Goal: Information Seeking & Learning: Learn about a topic

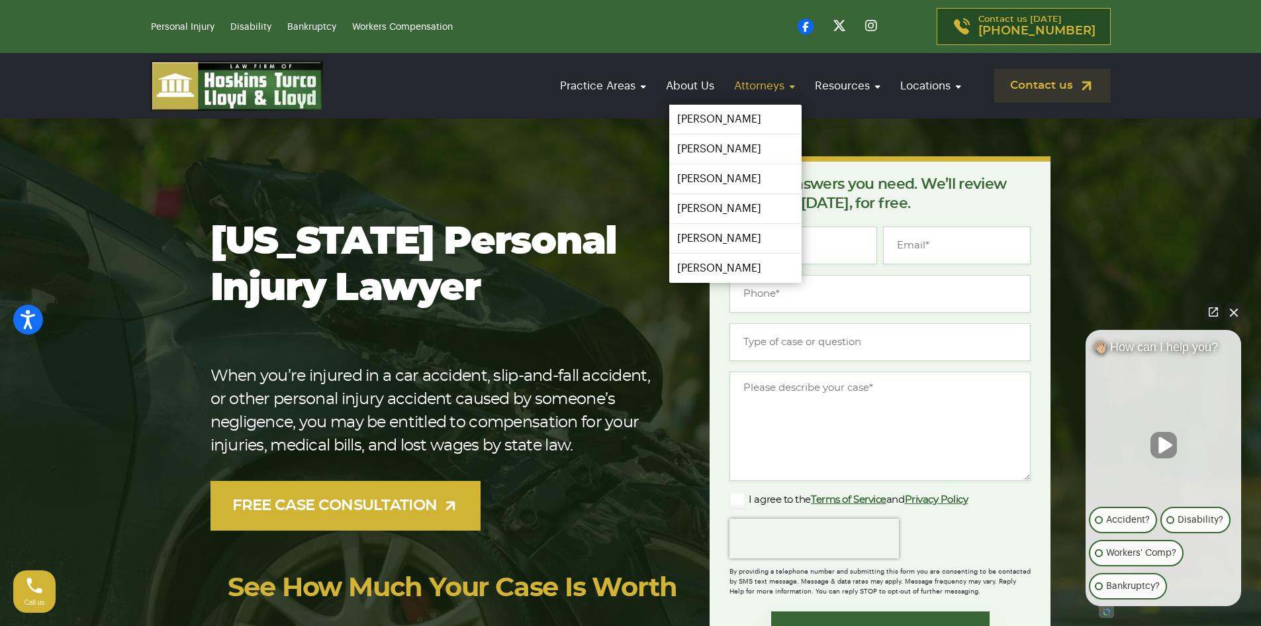
click at [755, 87] on link "Attorneys" at bounding box center [765, 86] width 74 height 38
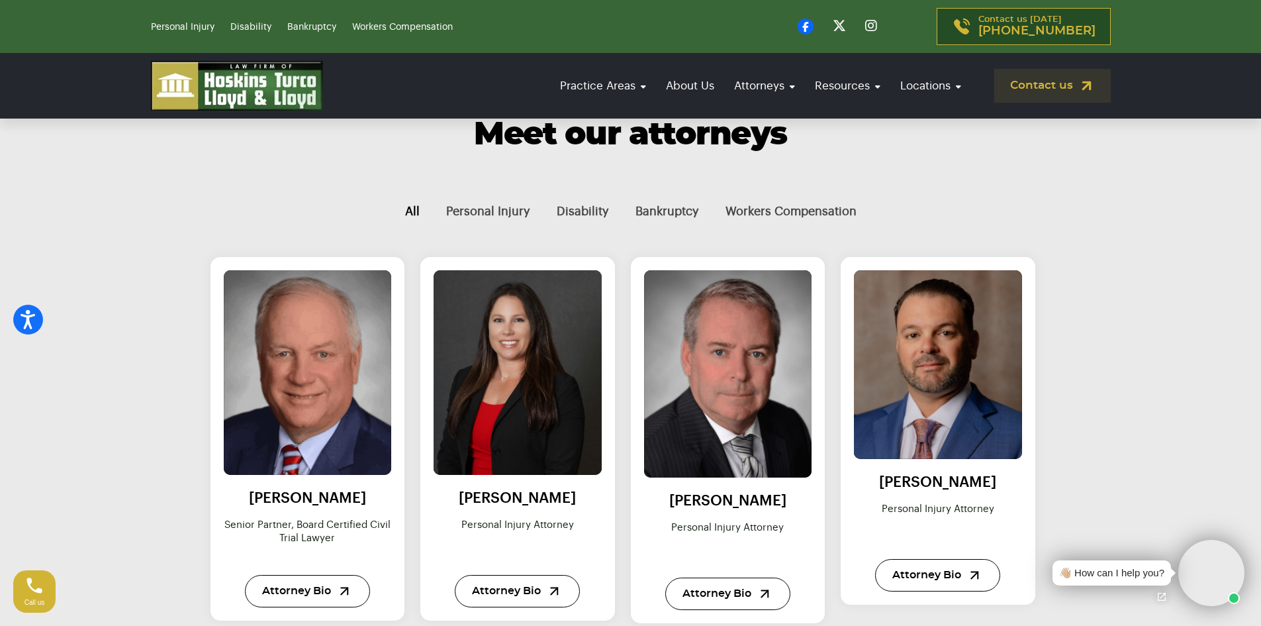
scroll to position [662, 0]
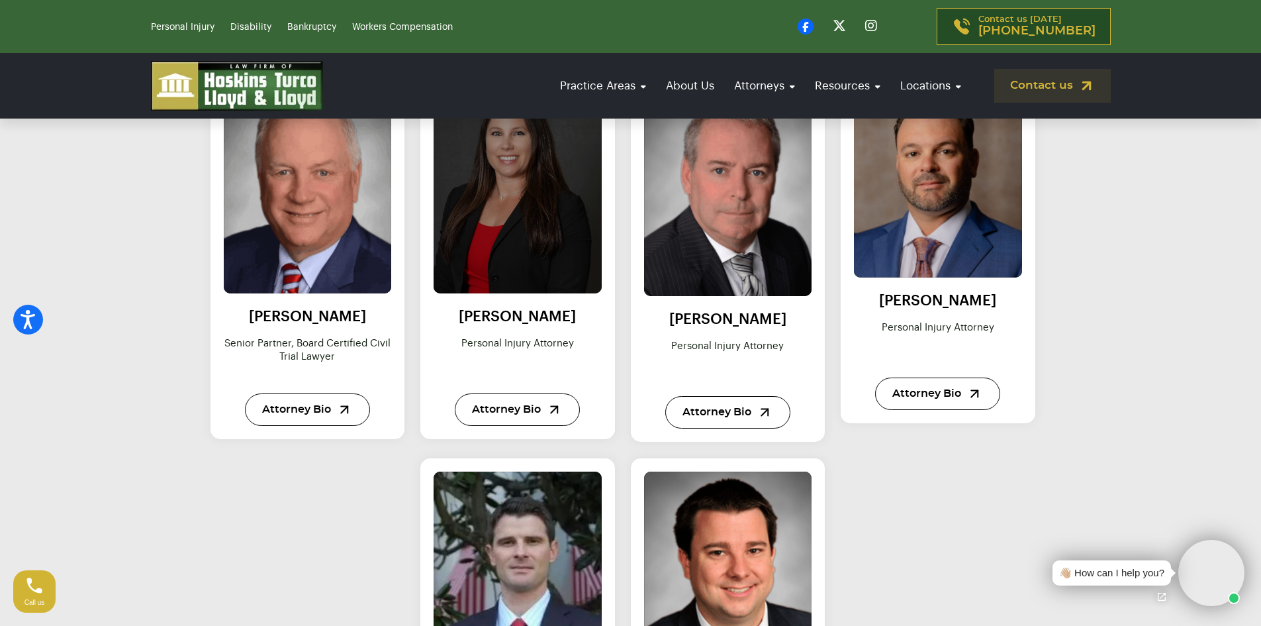
click at [561, 190] on img at bounding box center [517, 191] width 185 height 225
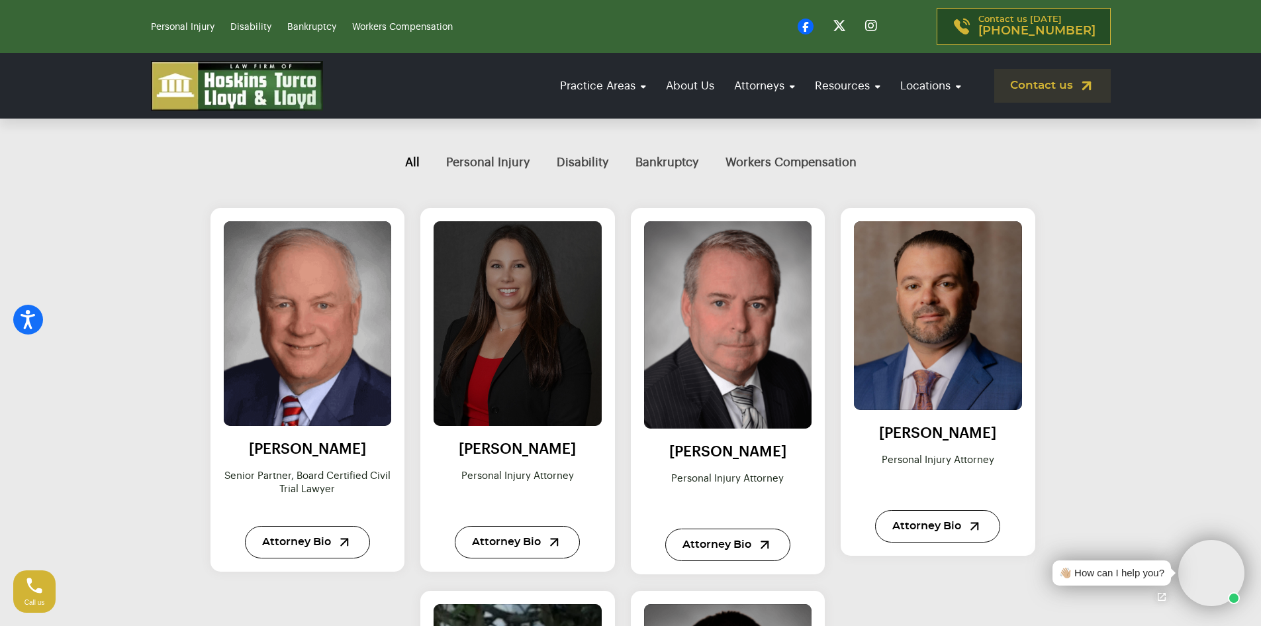
click at [515, 342] on img at bounding box center [517, 323] width 185 height 225
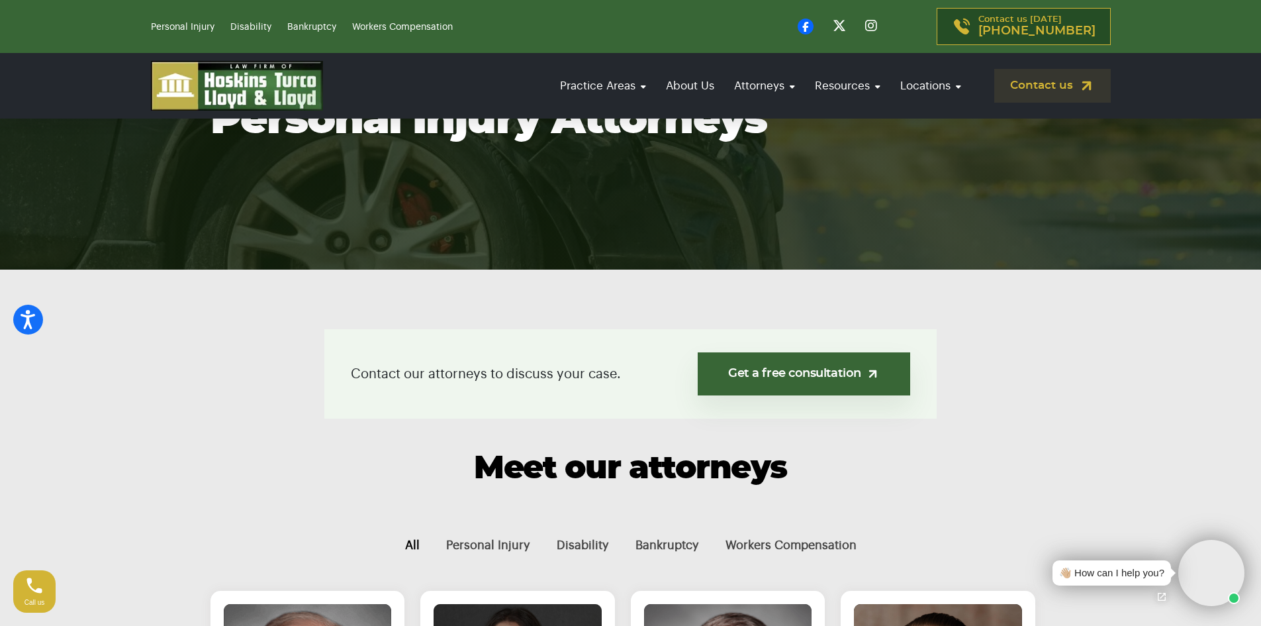
scroll to position [397, 0]
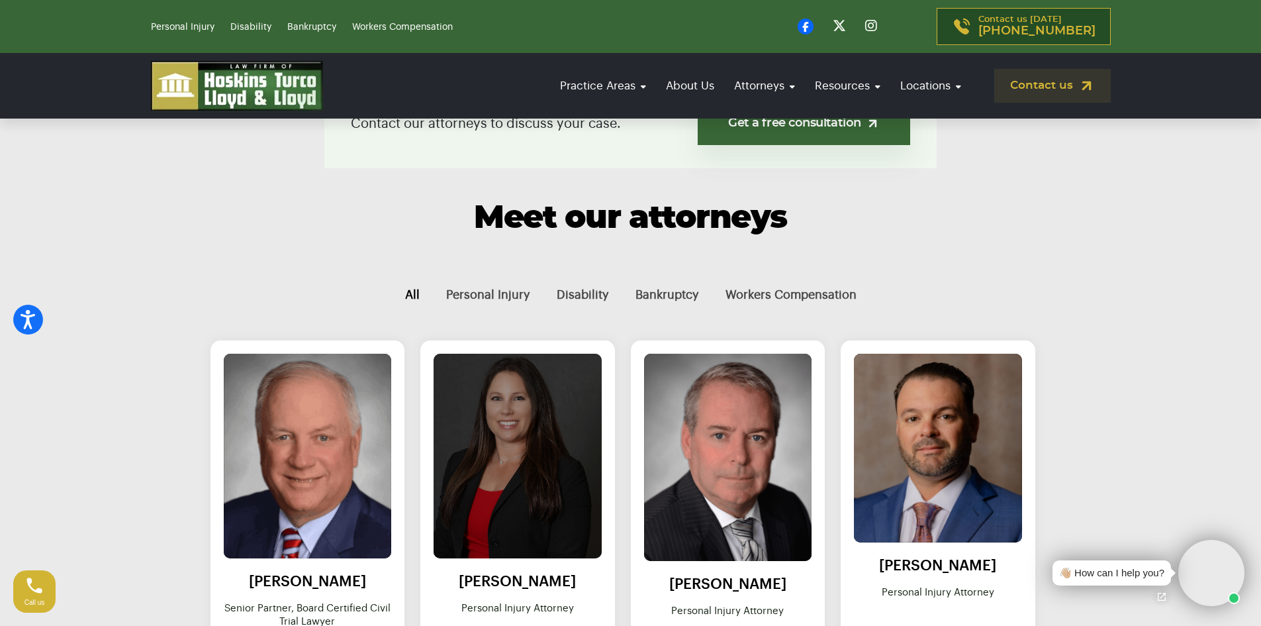
drag, startPoint x: 484, startPoint y: 380, endPoint x: 541, endPoint y: 456, distance: 95.1
click at [541, 456] on img at bounding box center [517, 456] width 185 height 225
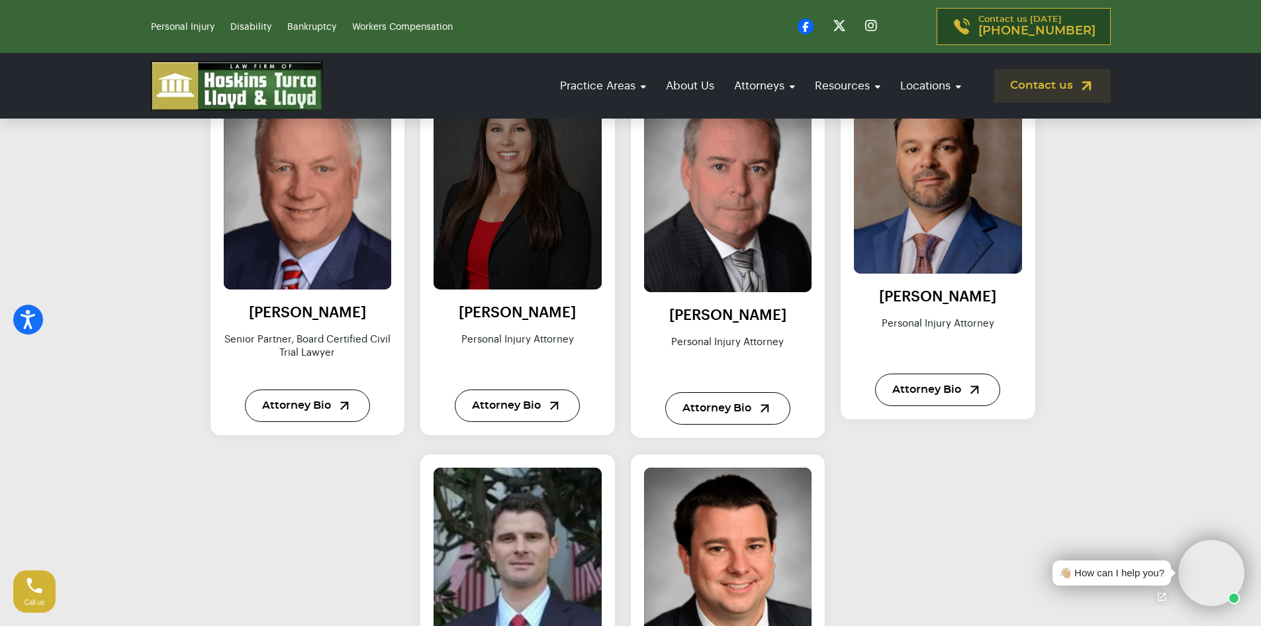
scroll to position [678, 0]
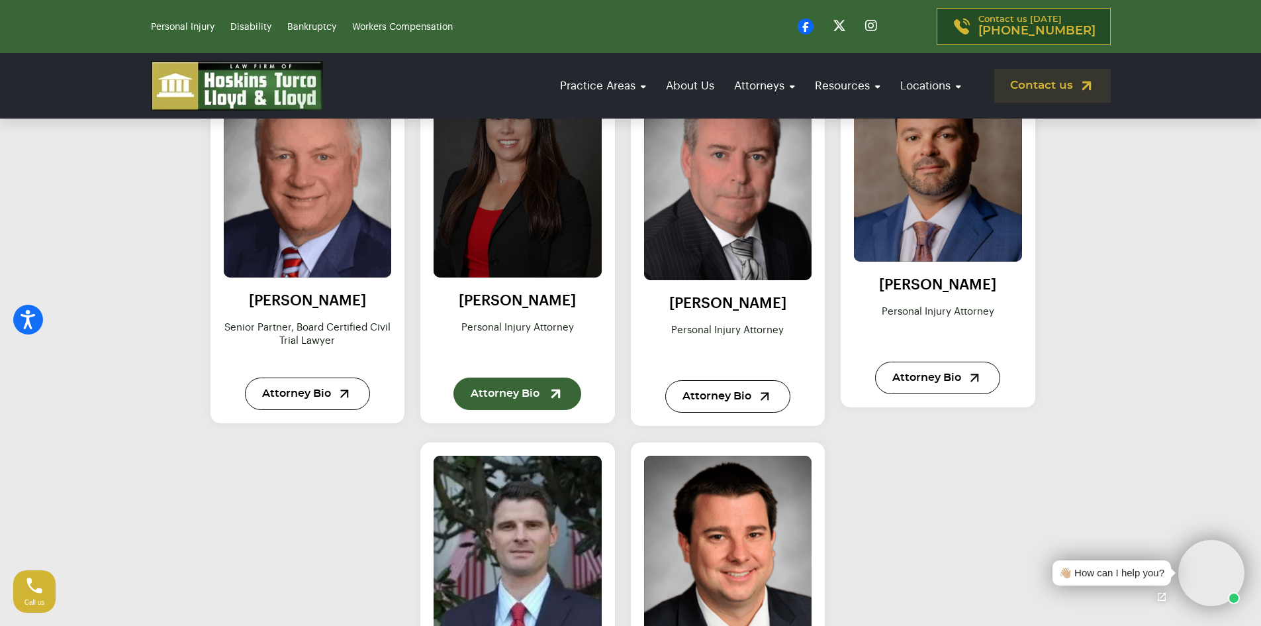
click at [538, 387] on link "Attorney Bio" at bounding box center [518, 393] width 128 height 32
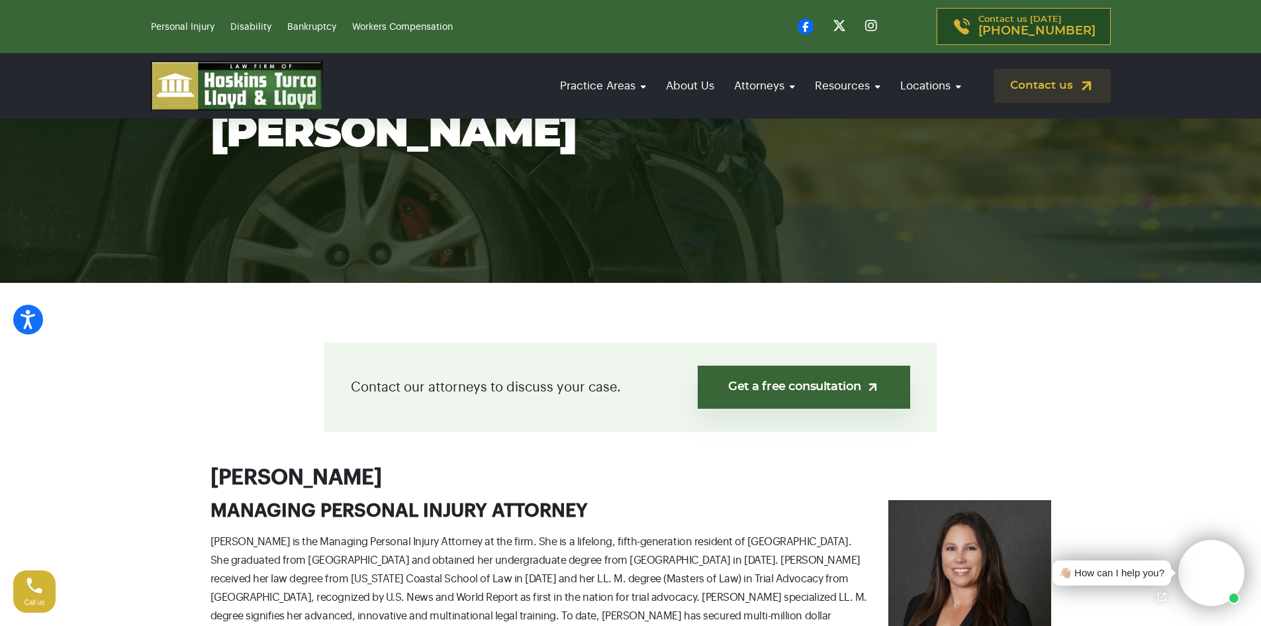
scroll to position [331, 0]
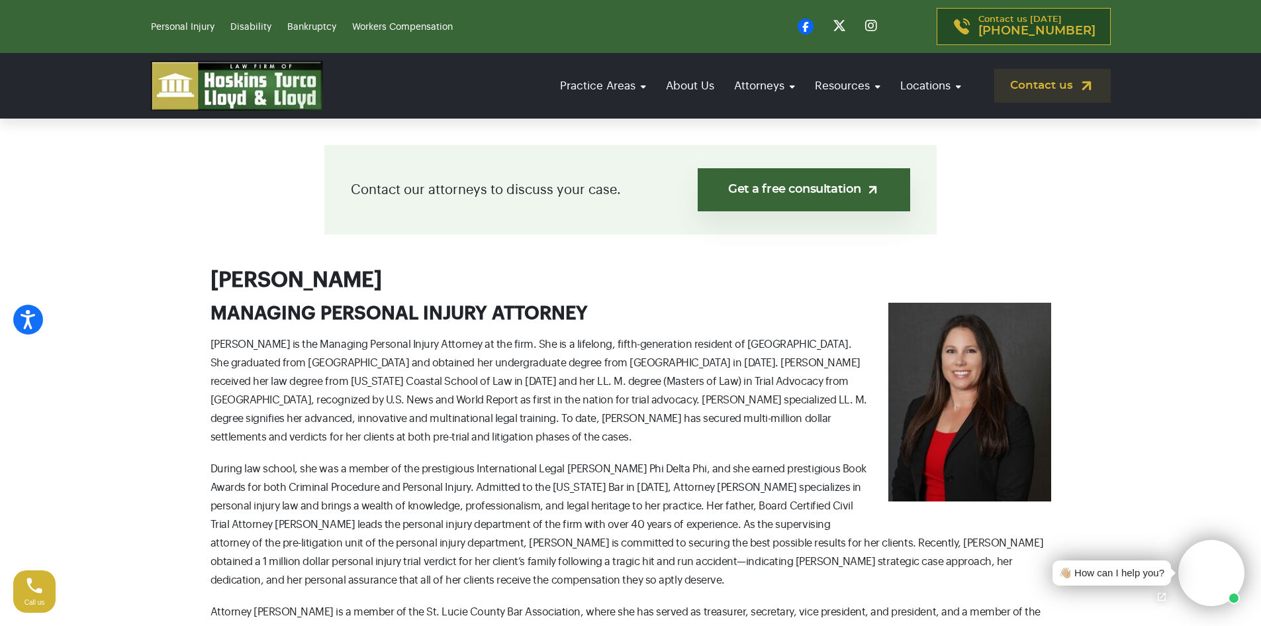
click at [963, 350] on img at bounding box center [970, 402] width 163 height 199
click at [224, 103] on img at bounding box center [237, 86] width 172 height 50
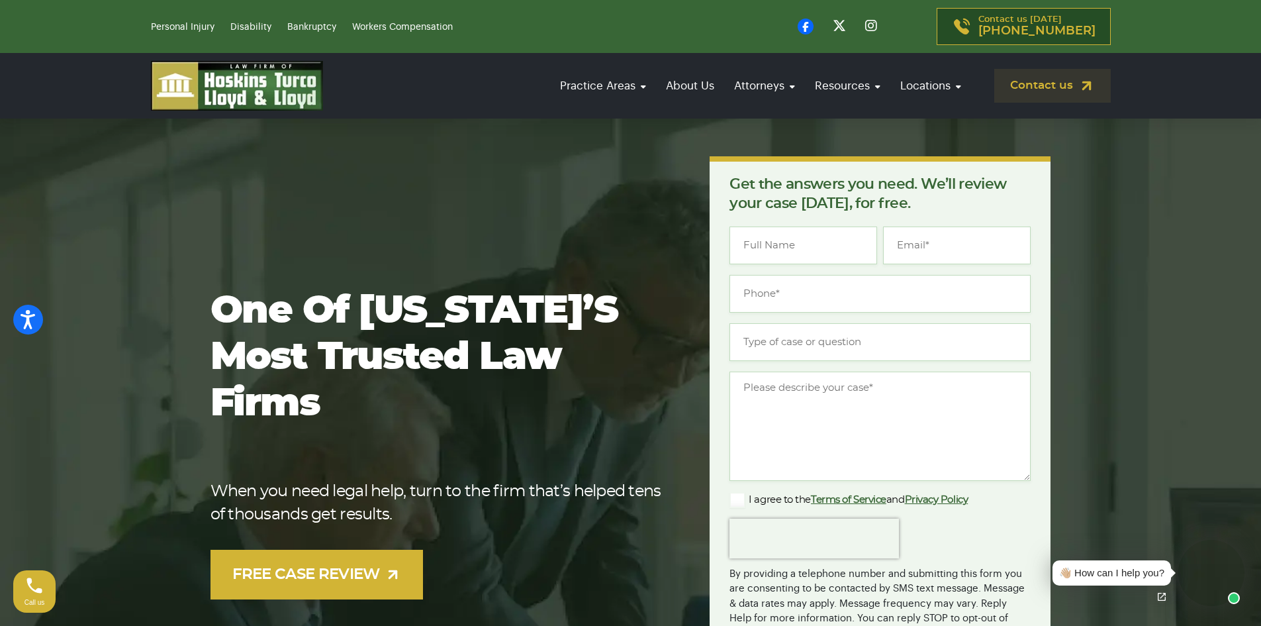
click at [224, 99] on img at bounding box center [237, 86] width 172 height 50
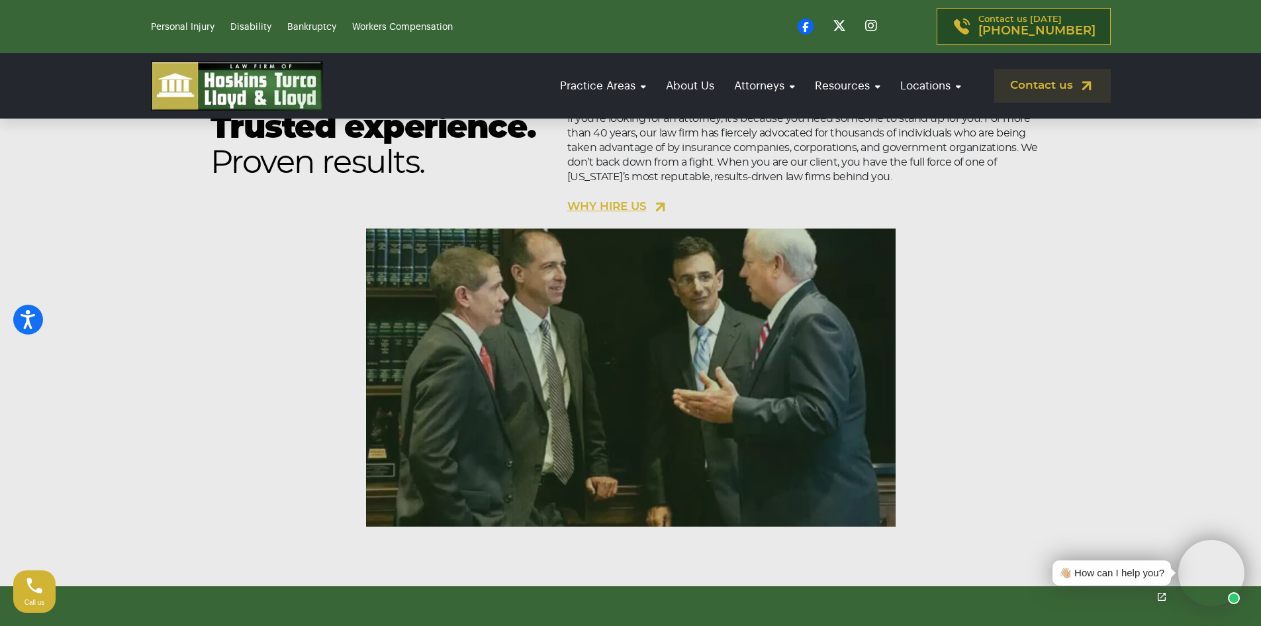
scroll to position [1192, 0]
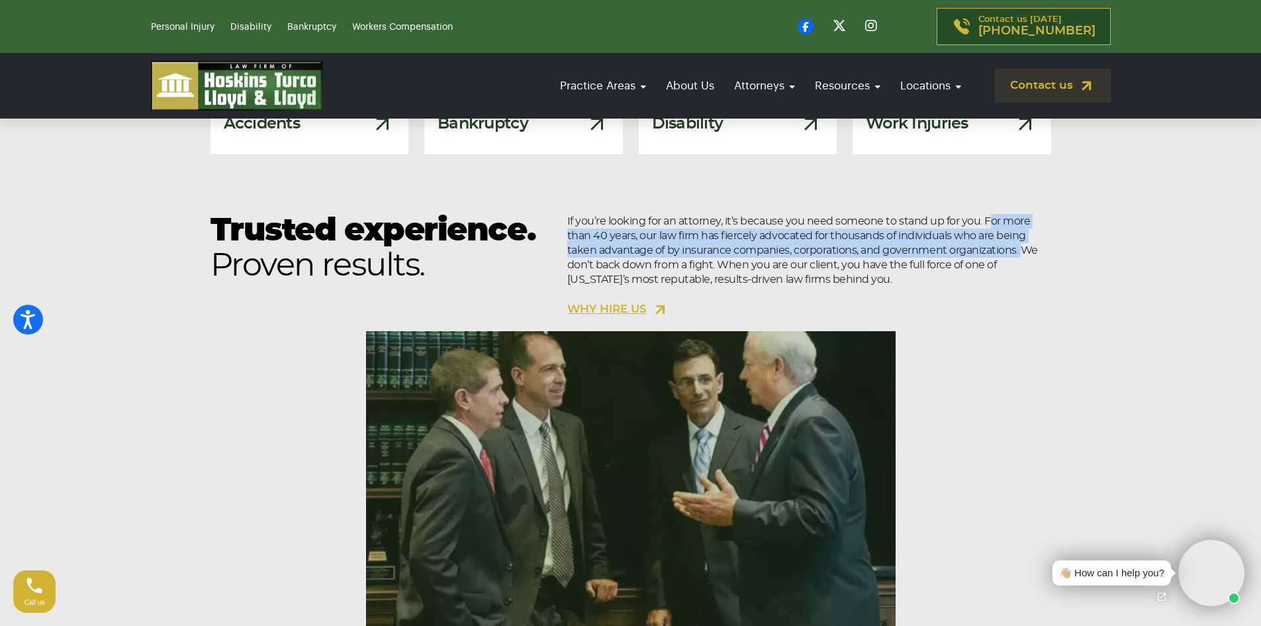
drag, startPoint x: 985, startPoint y: 219, endPoint x: 1018, endPoint y: 250, distance: 45.0
click at [1018, 250] on p "If you’re looking for an attorney, it’s because you need someone to stand up fo…" at bounding box center [810, 266] width 484 height 104
copy p "For more than 40 years, our law firm has fiercely advocated for thousands of in…"
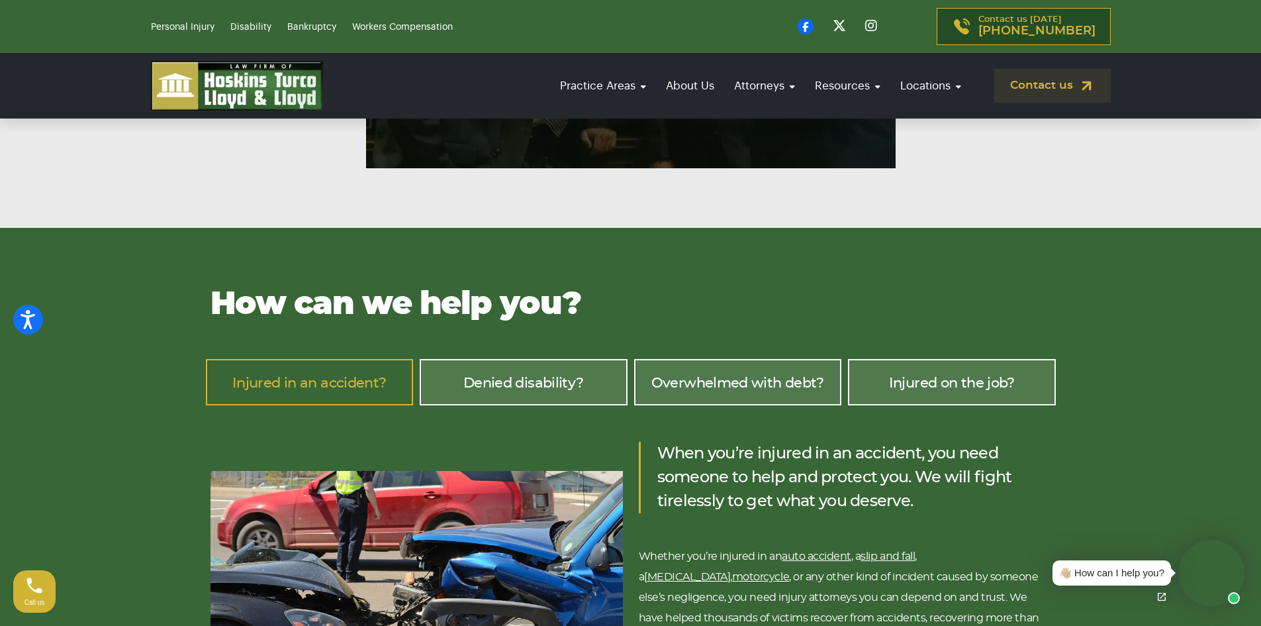
scroll to position [1655, 0]
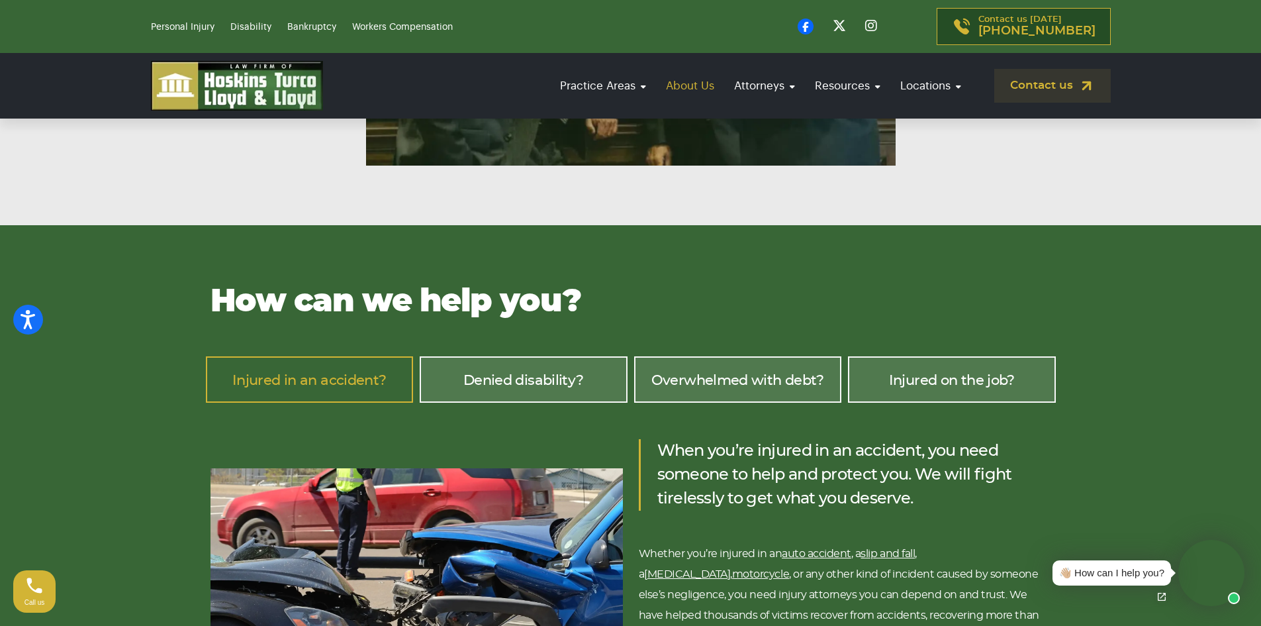
click at [698, 91] on link "About Us" at bounding box center [691, 86] width 62 height 38
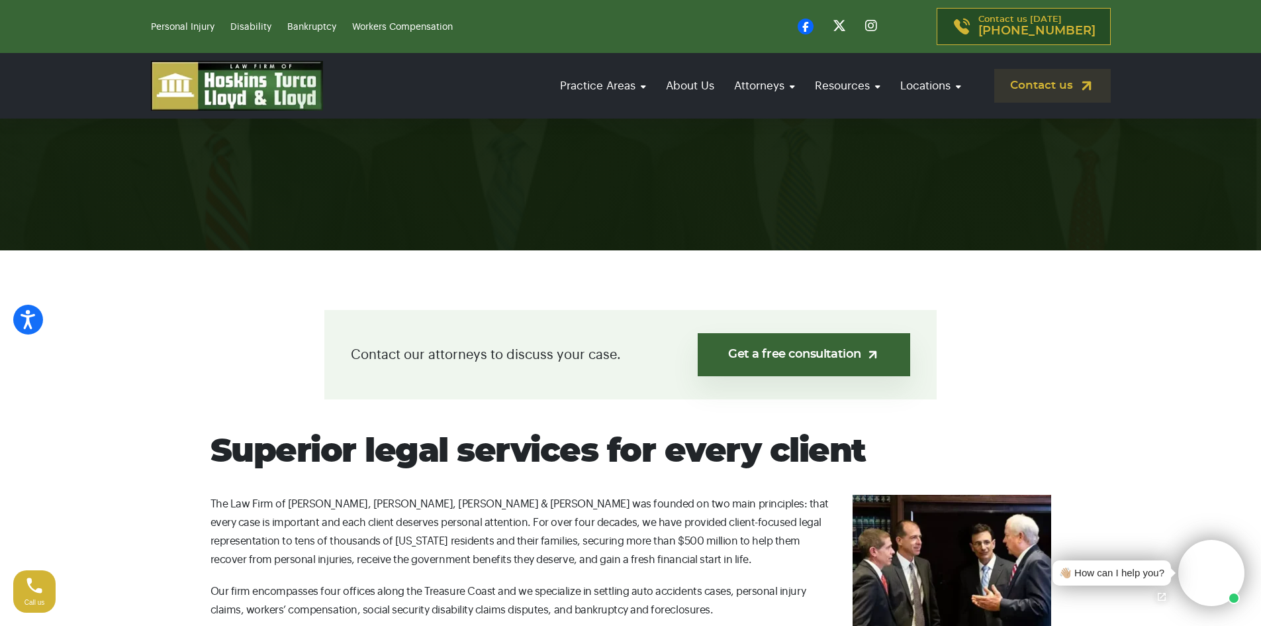
scroll to position [397, 0]
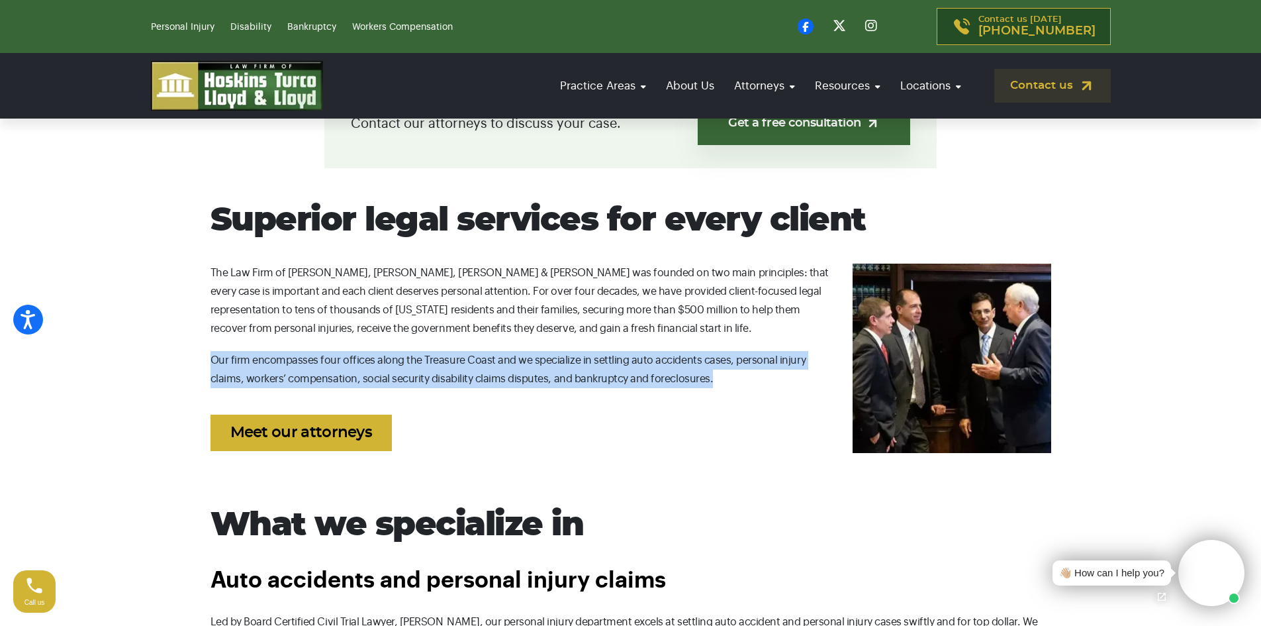
drag, startPoint x: 683, startPoint y: 383, endPoint x: 211, endPoint y: 365, distance: 473.2
click at [211, 365] on p "Our firm encompasses four offices along the Treasure Coast and we specialize in…" at bounding box center [631, 369] width 841 height 37
copy p "Our firm encompasses four offices along the Treasure Coast and we specialize in…"
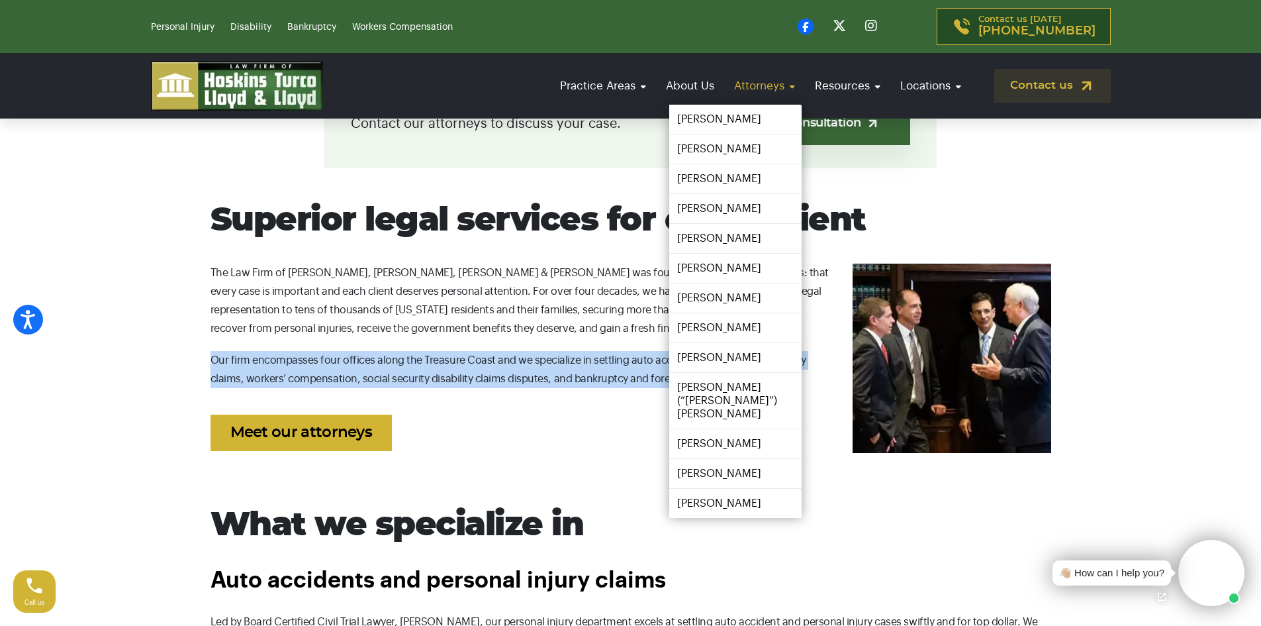
click at [763, 91] on link "Attorneys" at bounding box center [765, 86] width 74 height 38
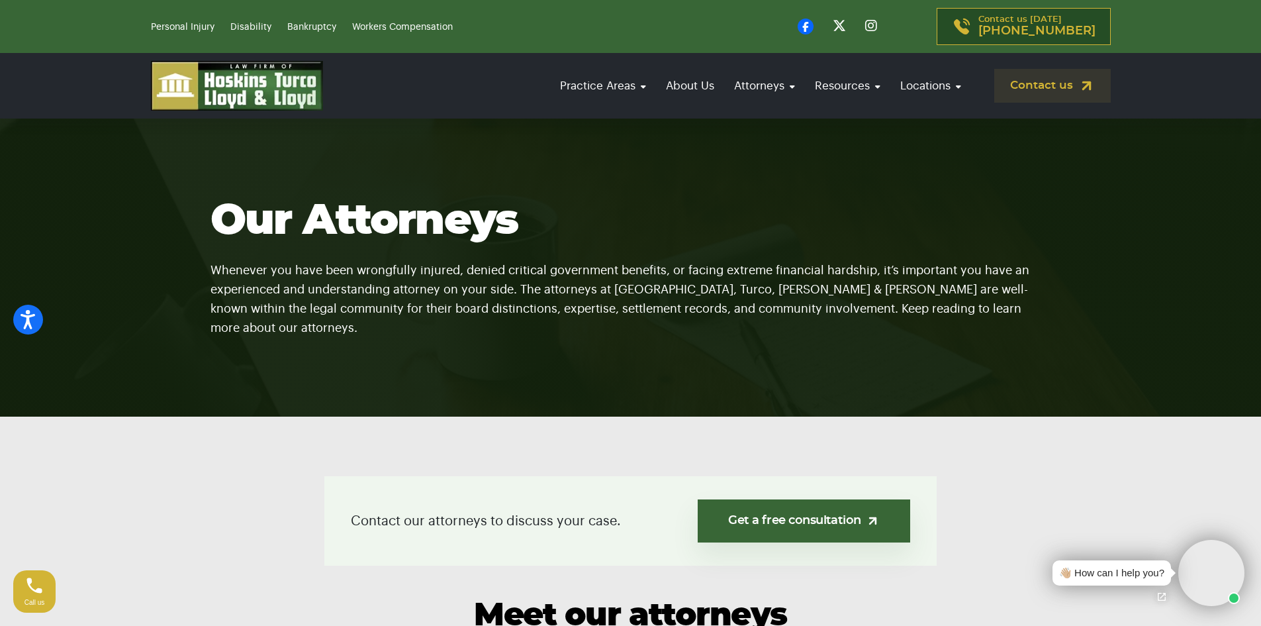
click at [226, 73] on img at bounding box center [237, 86] width 172 height 50
